Goal: Task Accomplishment & Management: Use online tool/utility

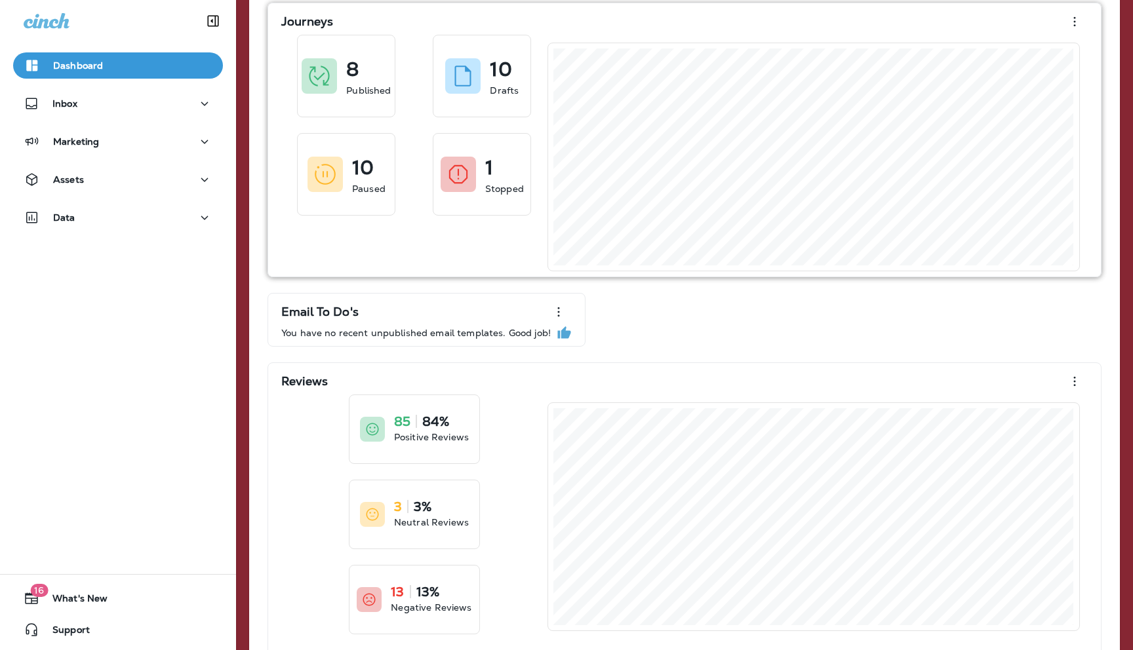
scroll to position [167, 0]
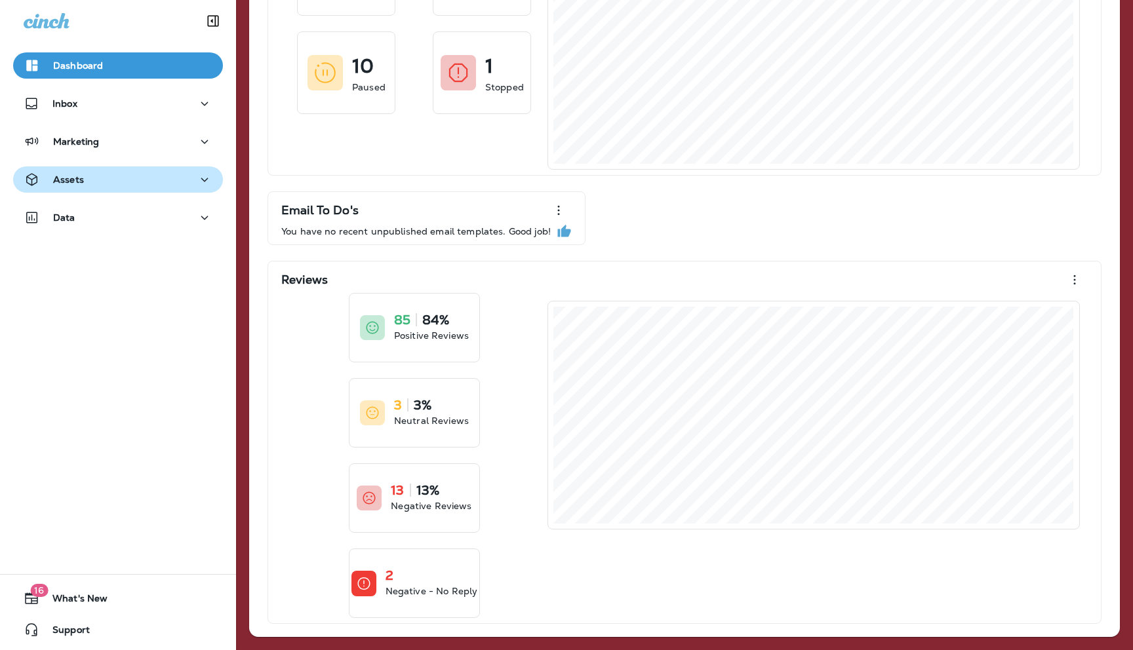
click at [101, 181] on div "Assets" at bounding box center [118, 180] width 189 height 16
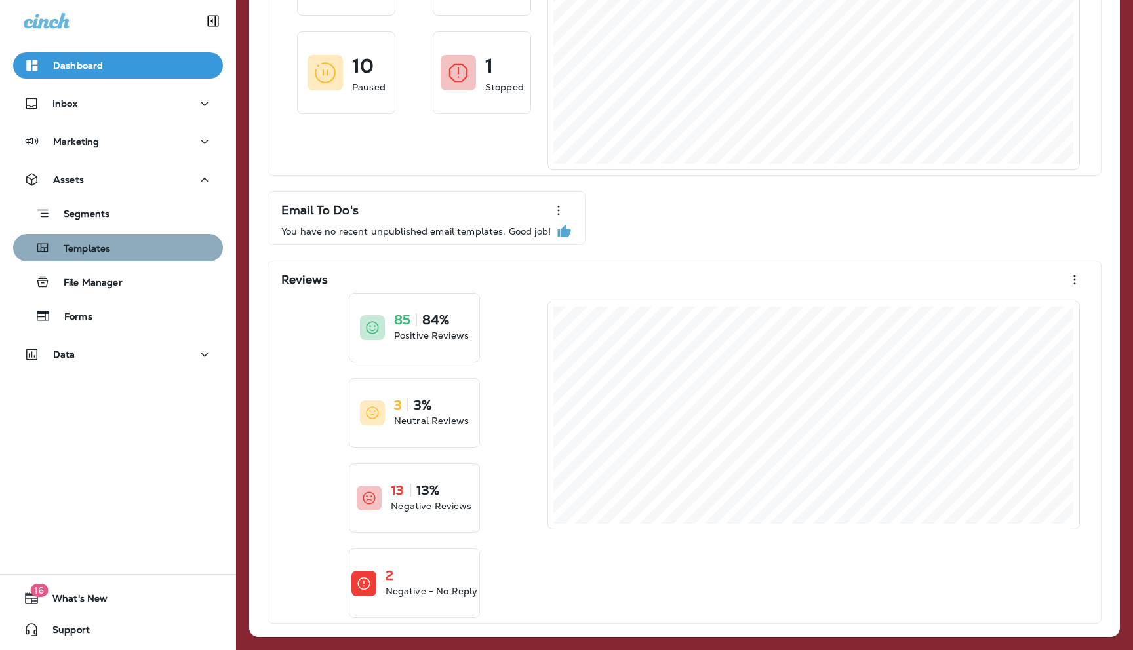
click at [92, 248] on p "Templates" at bounding box center [80, 249] width 60 height 12
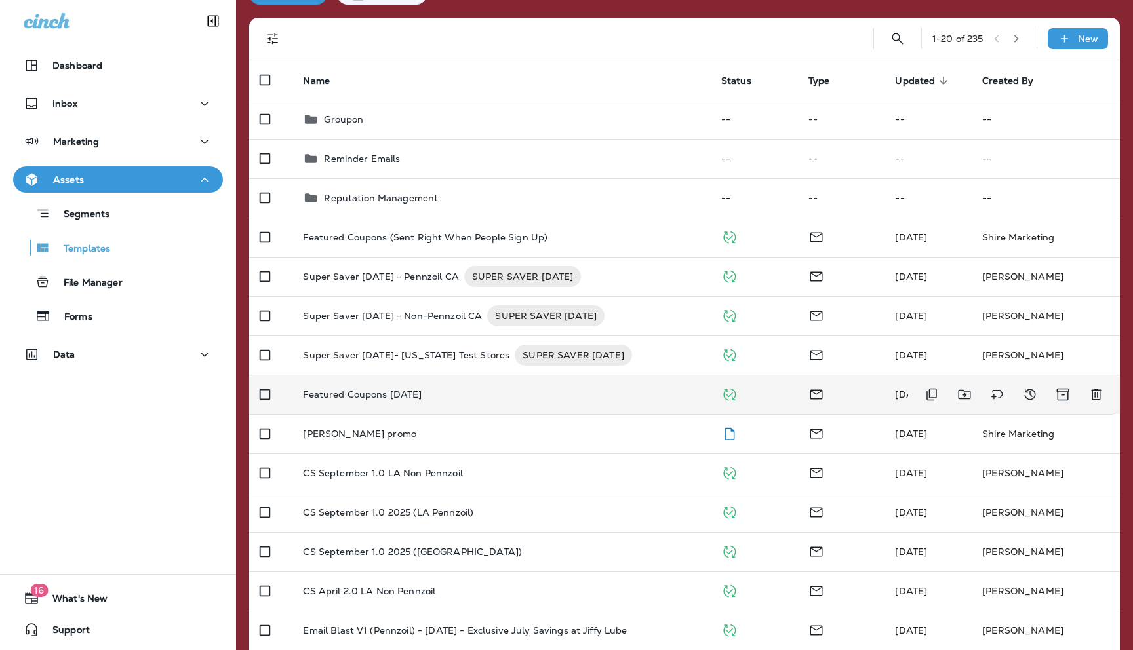
scroll to position [79, 0]
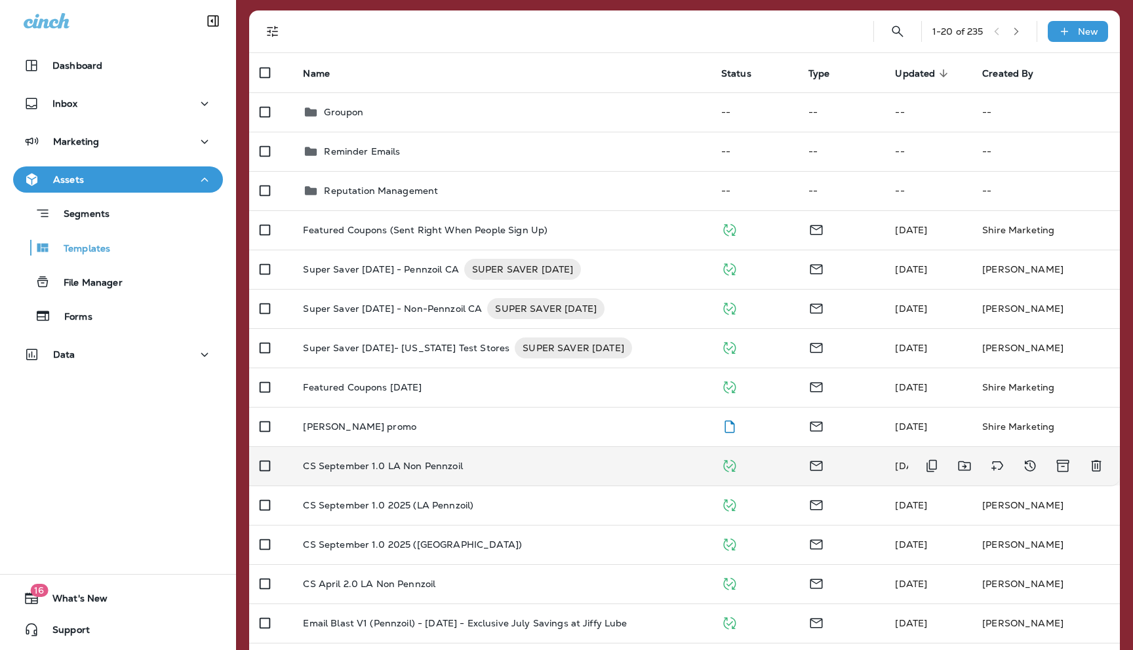
click at [380, 464] on p "CS September 1.0 LA Non Pennzoil" at bounding box center [382, 466] width 159 height 10
